Goal: Use online tool/utility: Utilize a website feature to perform a specific function

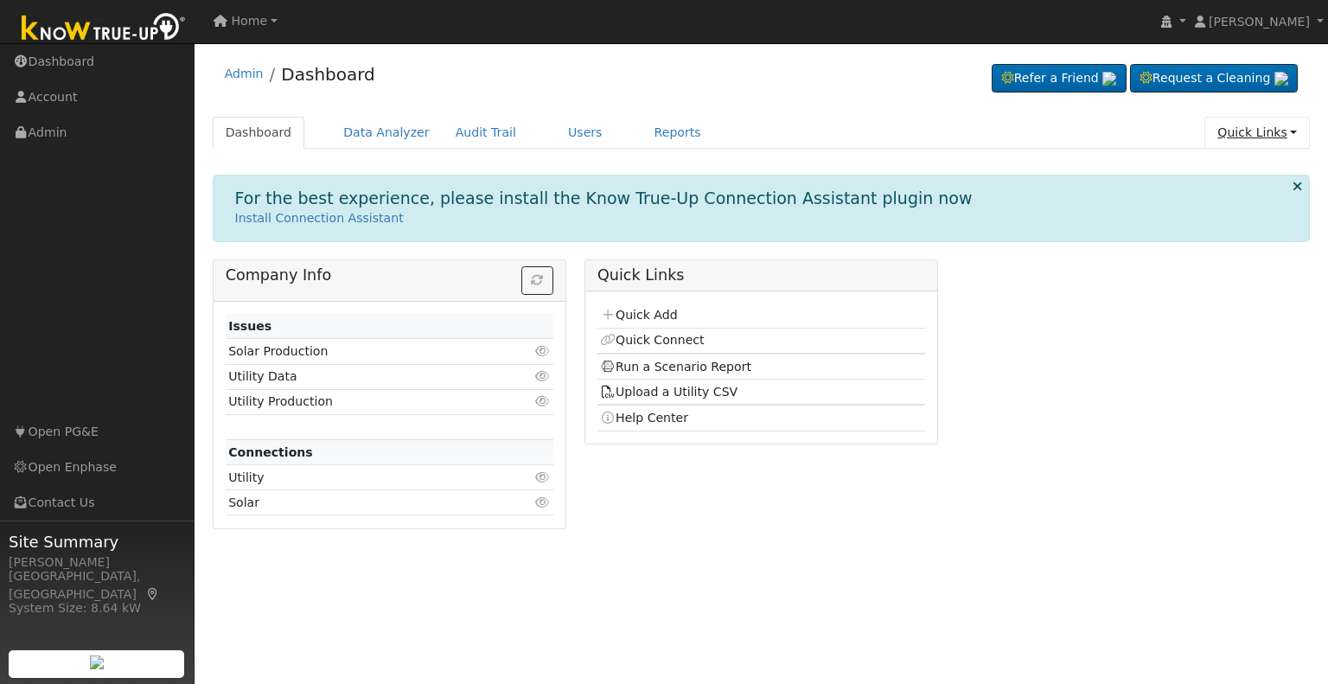
click at [1225, 132] on link "Quick Links" at bounding box center [1258, 133] width 106 height 32
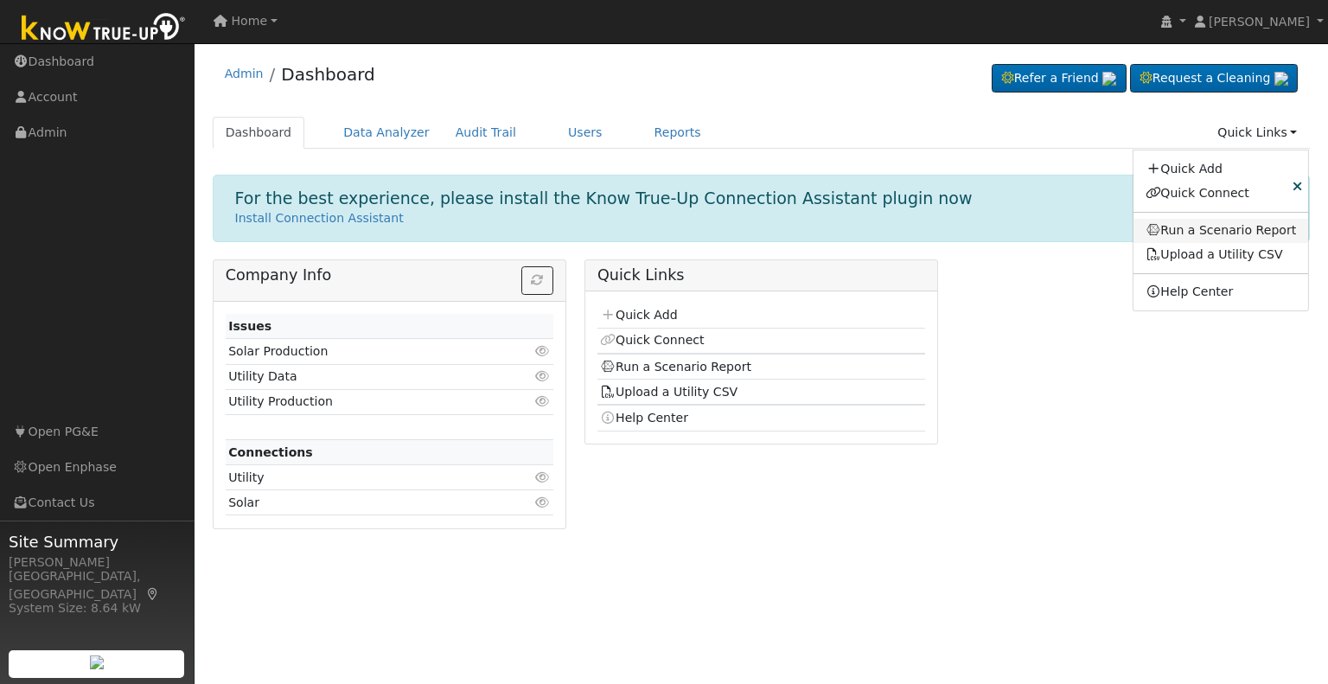
click at [1202, 226] on link "Run a Scenario Report" at bounding box center [1222, 231] width 176 height 24
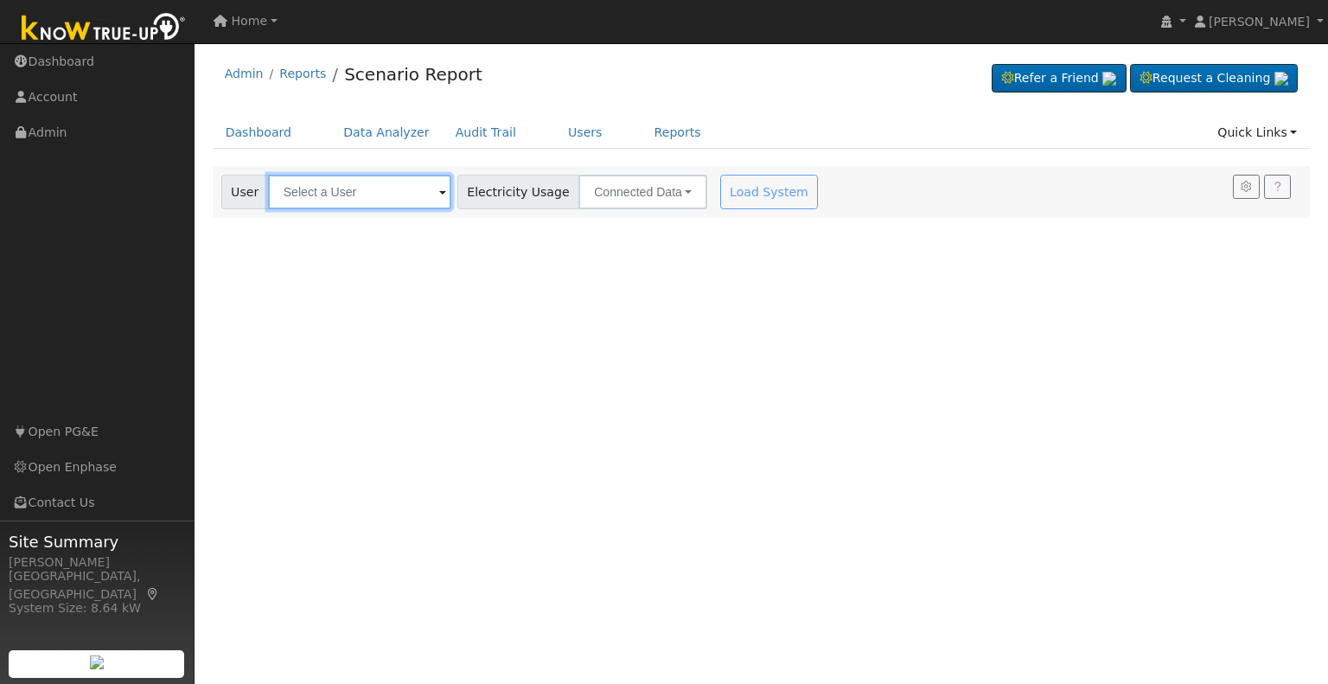
click at [429, 199] on input "text" at bounding box center [359, 192] width 183 height 35
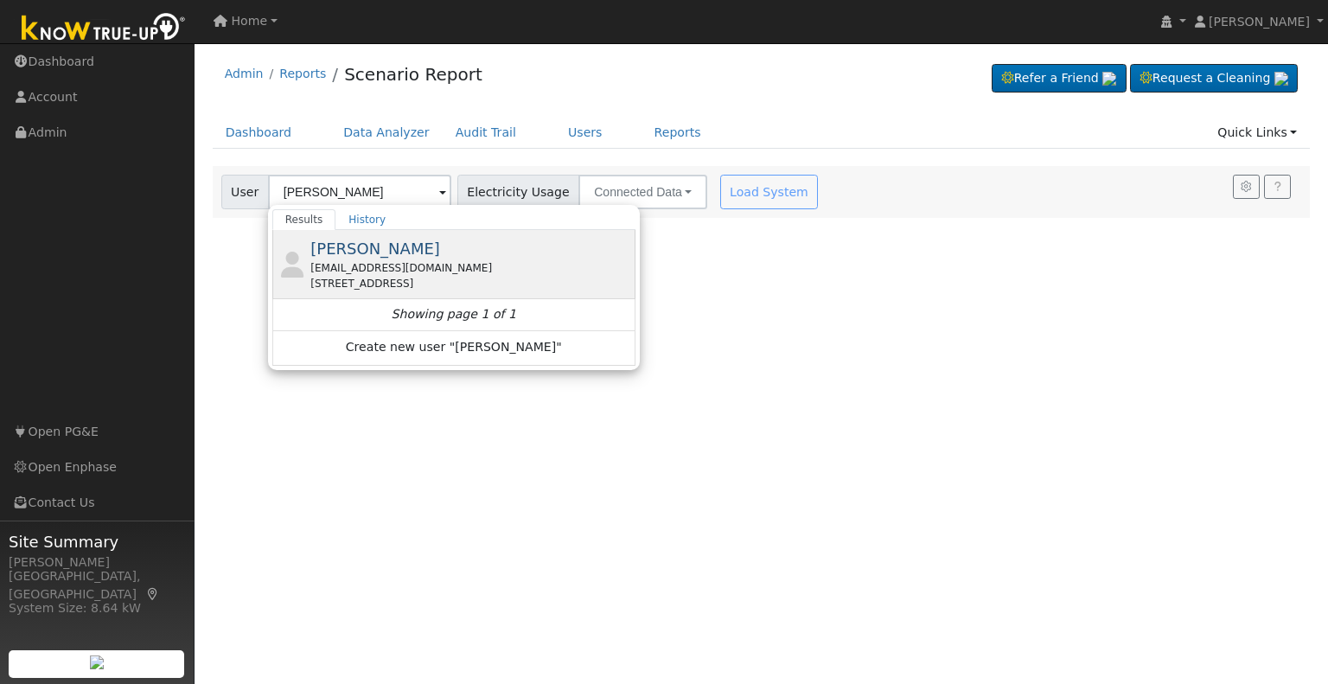
click at [390, 247] on div "Raul Nunez rauljre4@gmail.com 35559 Date Palm Street, Winchester, CA 92596" at bounding box center [470, 264] width 321 height 54
type input "Raul Nunez"
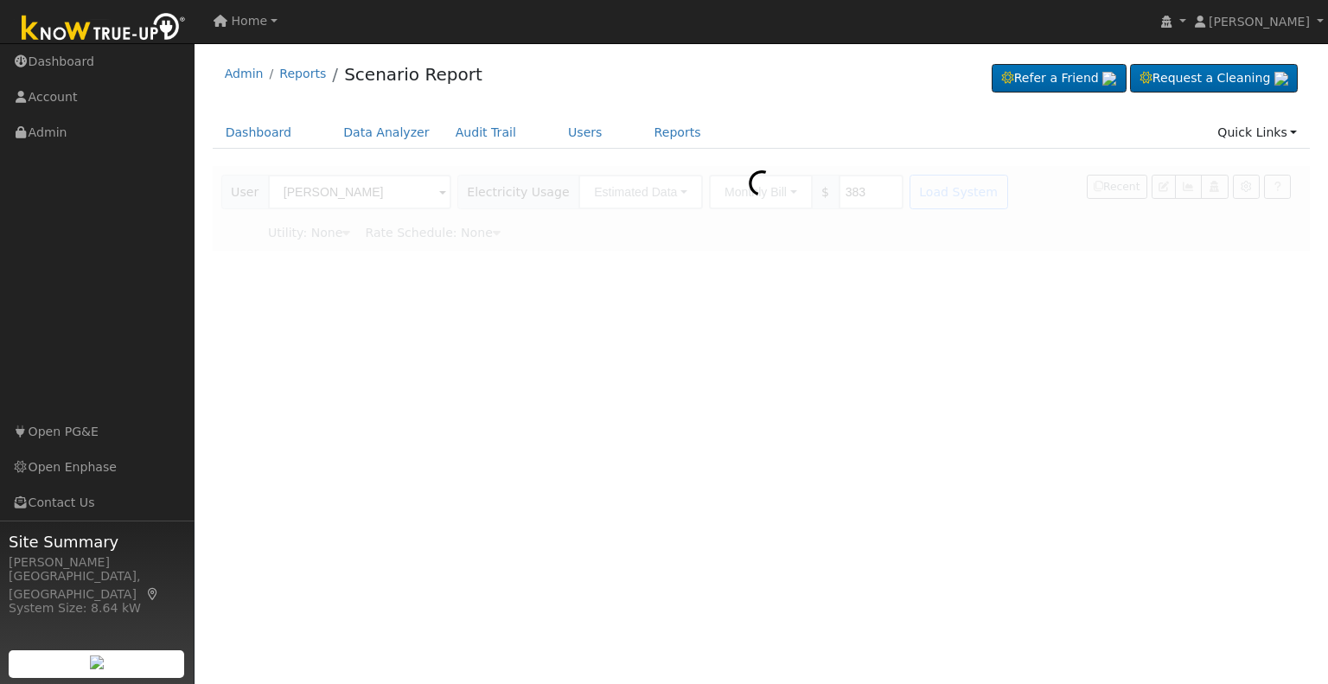
type input "Southern California Edison"
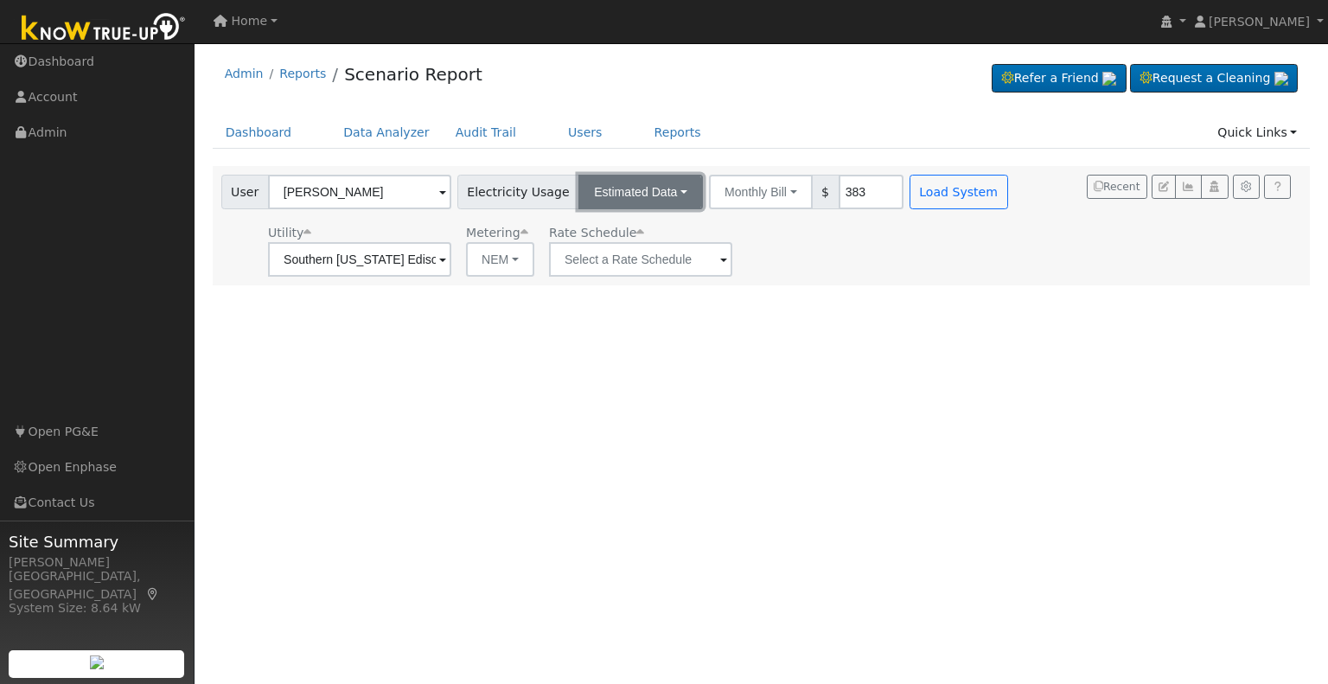
click at [662, 182] on button "Estimated Data" at bounding box center [641, 192] width 125 height 35
click at [644, 226] on link "Connected Data" at bounding box center [641, 230] width 123 height 24
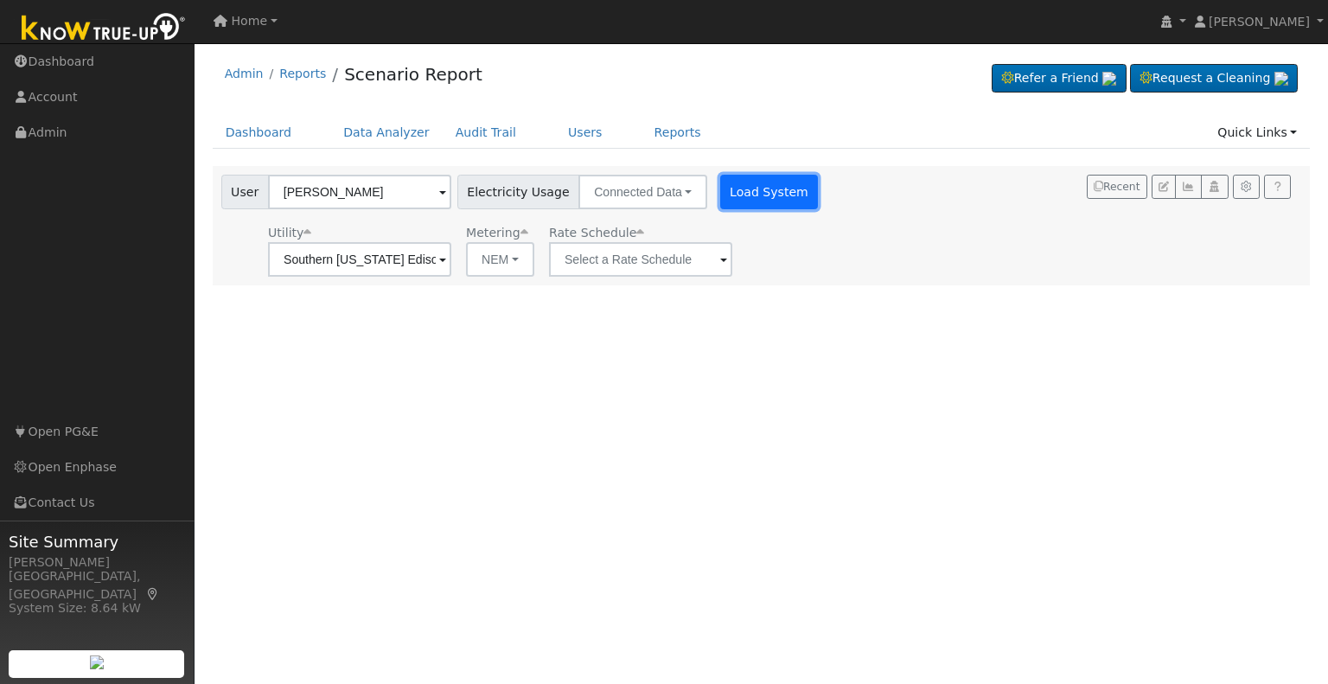
click at [782, 184] on button "Load System" at bounding box center [769, 192] width 99 height 35
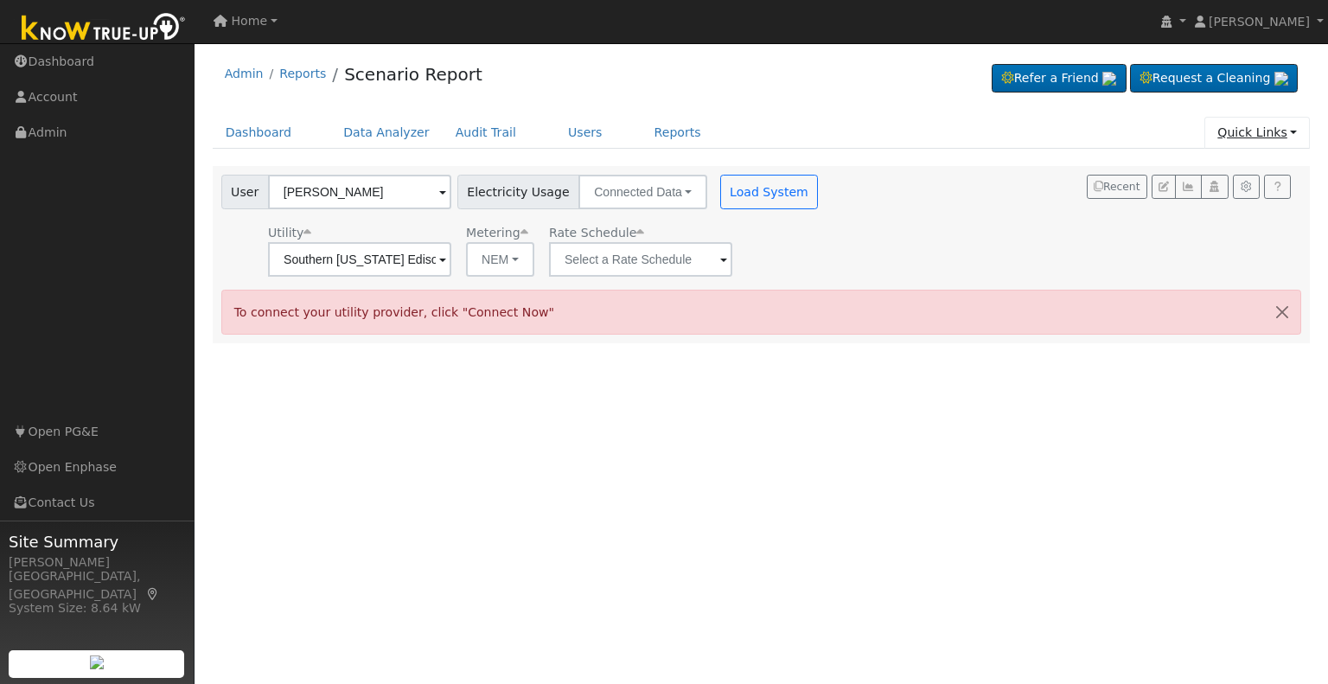
click at [1260, 128] on link "Quick Links" at bounding box center [1258, 133] width 106 height 32
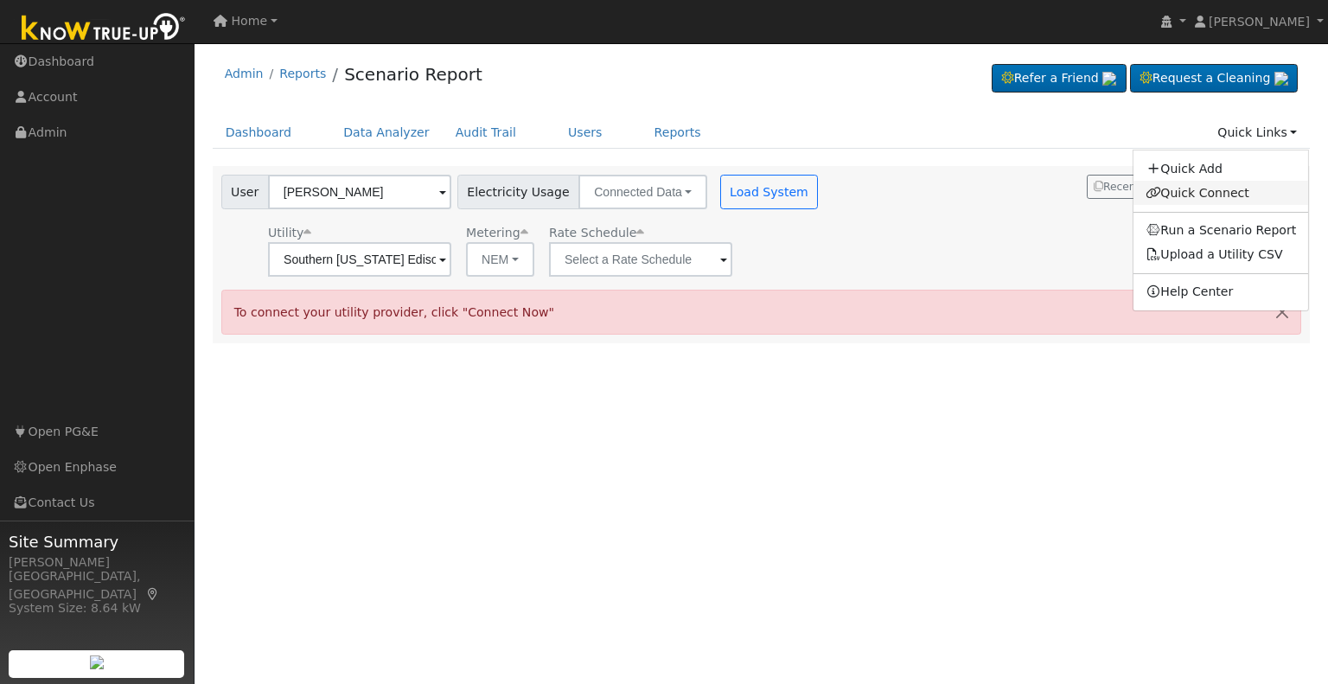
click at [1214, 191] on link "Quick Connect" at bounding box center [1222, 193] width 176 height 24
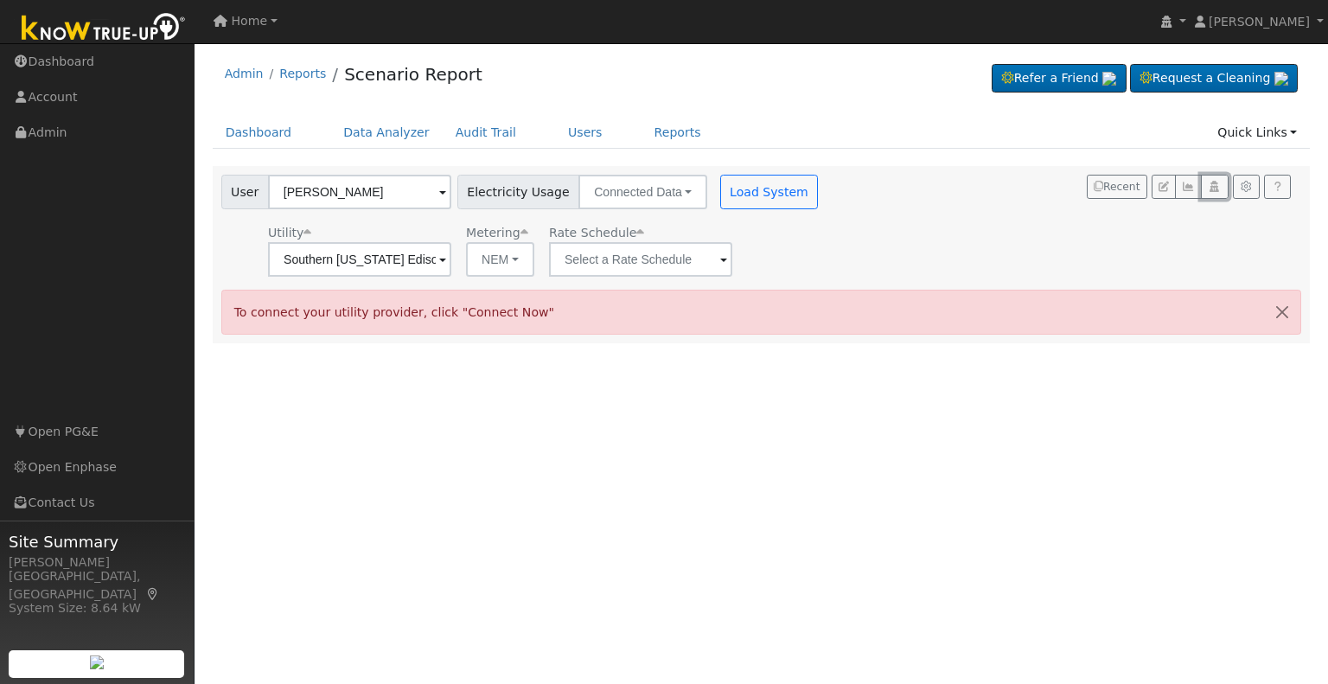
click at [1214, 191] on icon "button" at bounding box center [1214, 187] width 13 height 10
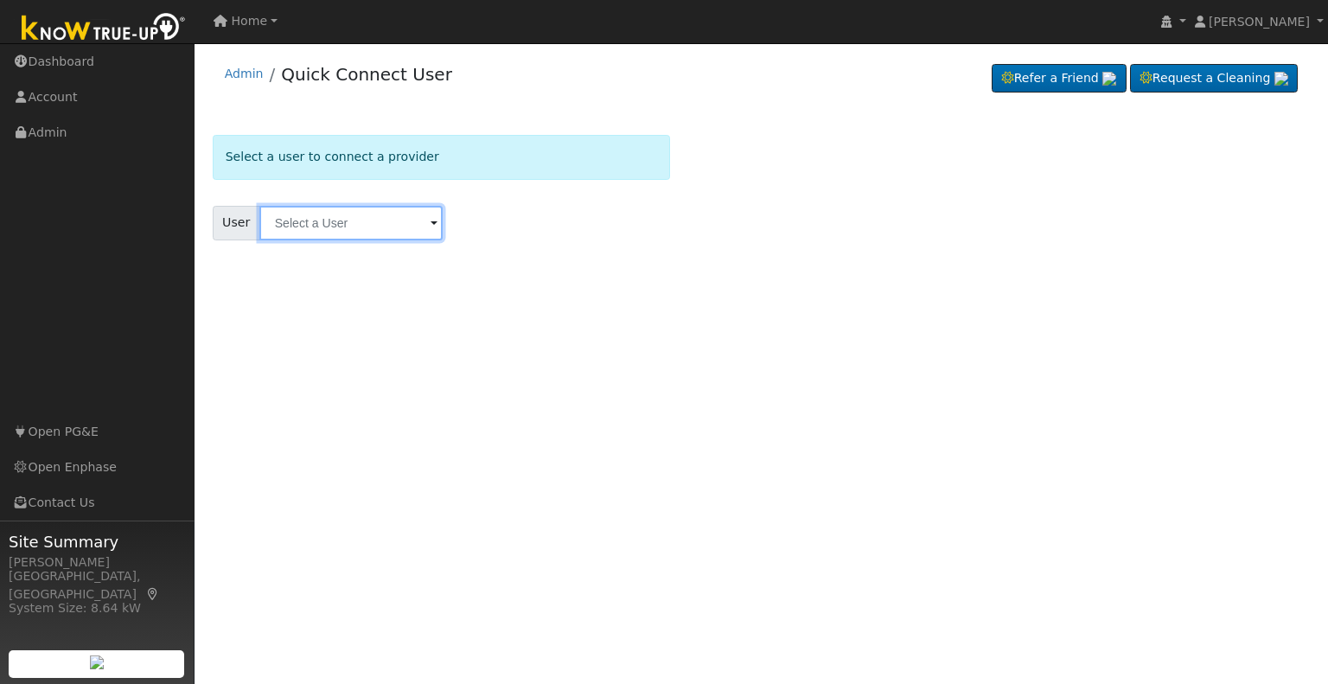
click at [385, 223] on input "text" at bounding box center [350, 223] width 183 height 35
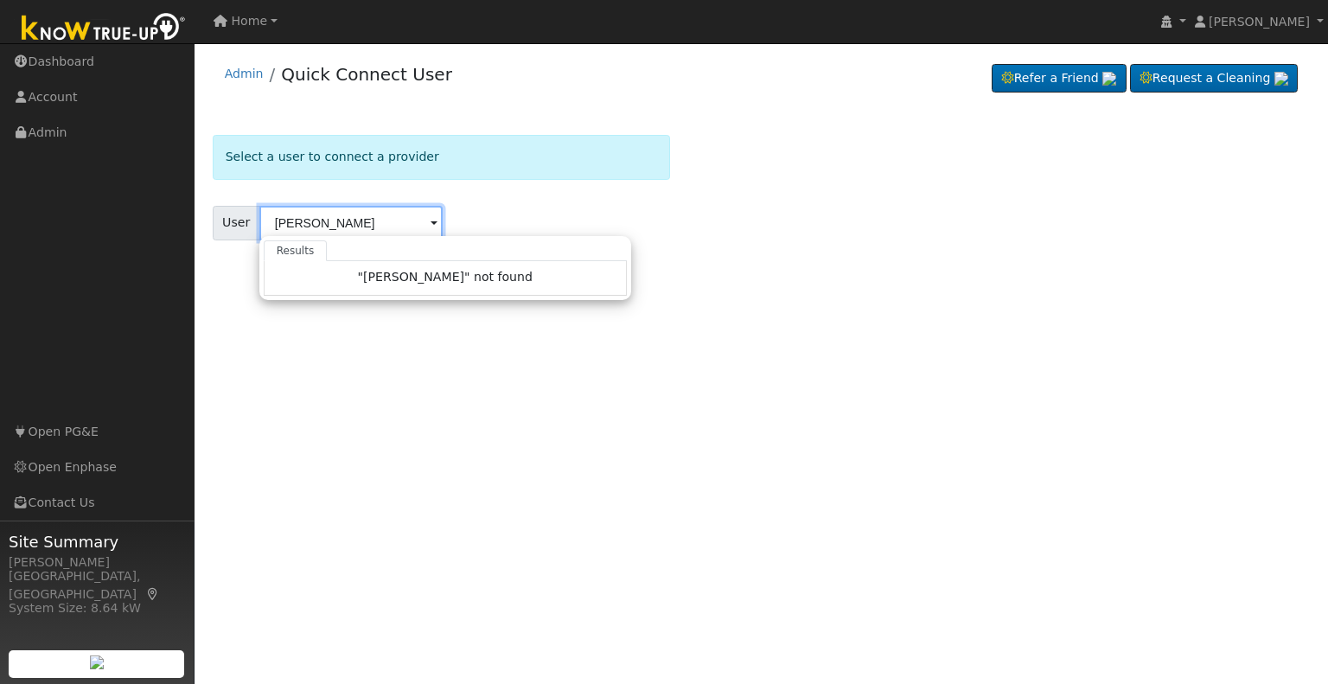
click at [402, 218] on input "[PERSON_NAME]" at bounding box center [350, 223] width 183 height 35
click at [360, 225] on input "[PERSON_NAME]" at bounding box center [350, 223] width 183 height 35
type input "[PERSON_NAME]"
click at [431, 220] on span at bounding box center [434, 224] width 7 height 20
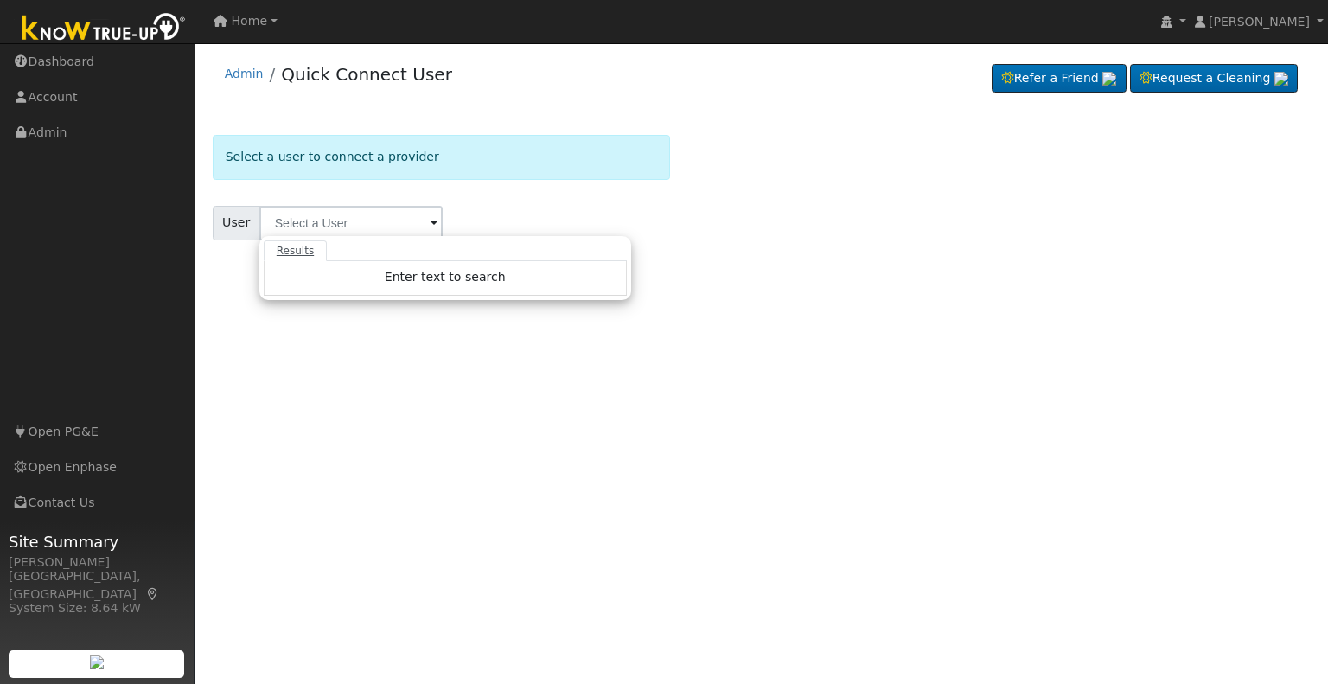
click at [304, 255] on link "Results" at bounding box center [296, 250] width 64 height 21
click at [344, 227] on input "text" at bounding box center [350, 223] width 183 height 35
type input "[PERSON_NAME]"
click at [231, 67] on link "Admin" at bounding box center [244, 74] width 39 height 14
